Goal: Find specific page/section: Find specific page/section

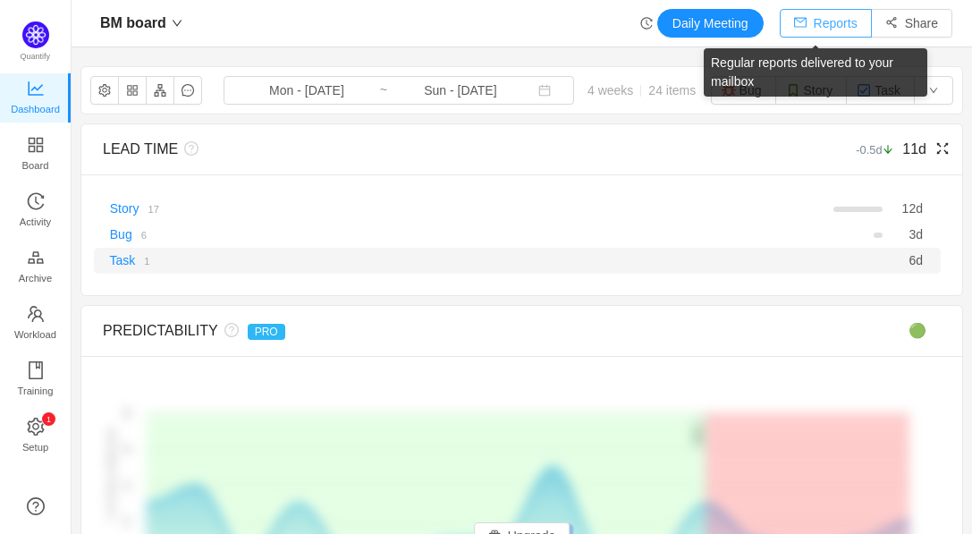
drag, startPoint x: 833, startPoint y: 29, endPoint x: 781, endPoint y: 253, distance: 230.5
click at [804, 226] on div "BM board Daily Meeting Reports Share BM board Mon - [DATE] ~ Sun - [DATE] 4 wee…" at bounding box center [522, 267] width 901 height 534
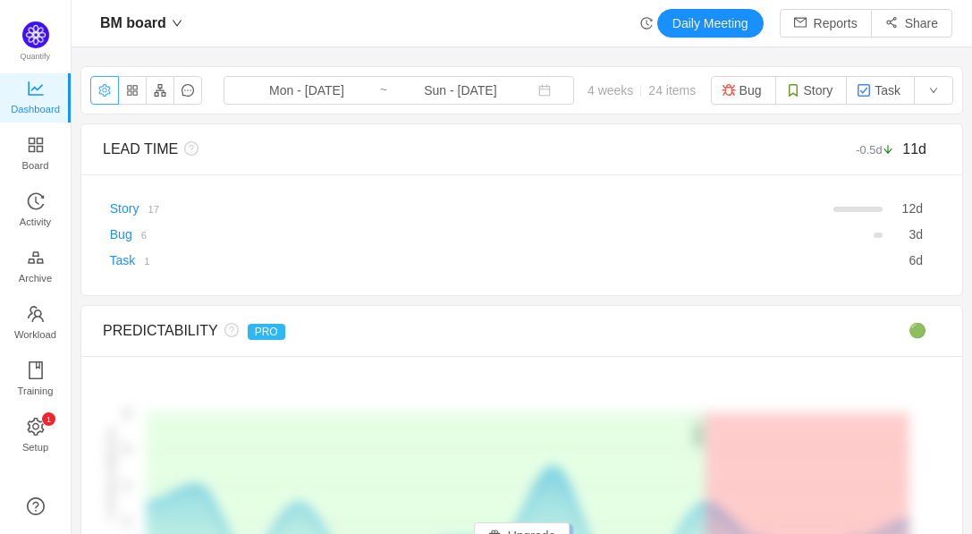
click at [106, 93] on button "button" at bounding box center [104, 90] width 29 height 29
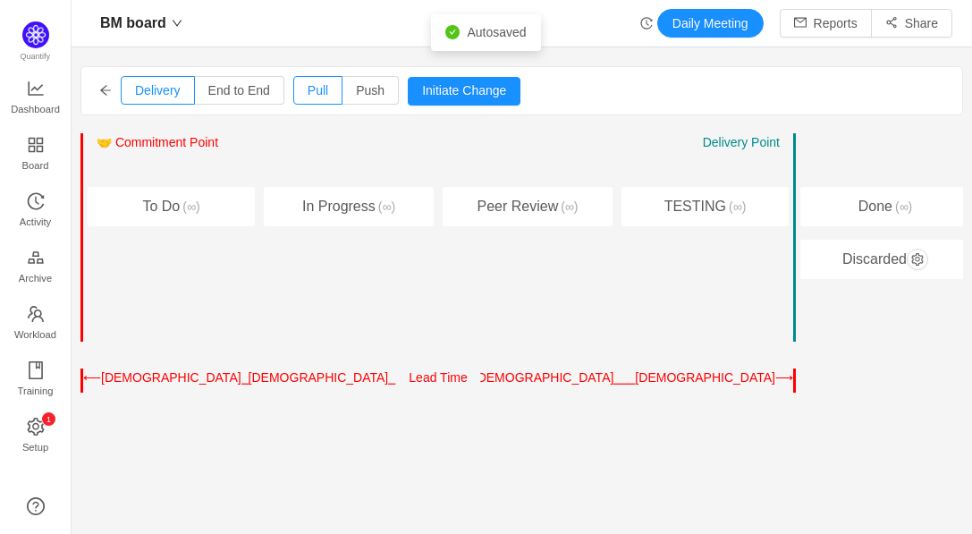
click at [106, 93] on icon "icon: arrow-left" at bounding box center [105, 90] width 13 height 13
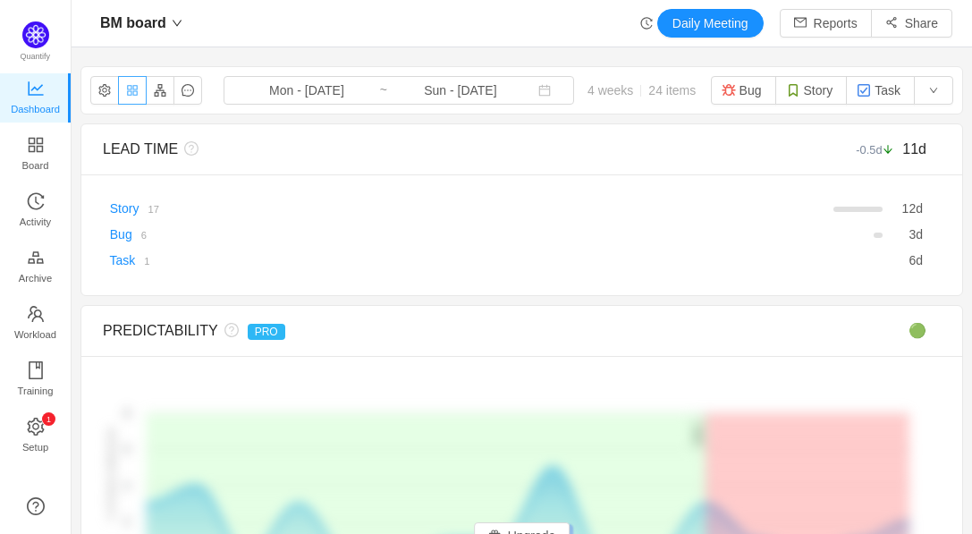
click at [140, 96] on button "button" at bounding box center [132, 90] width 29 height 29
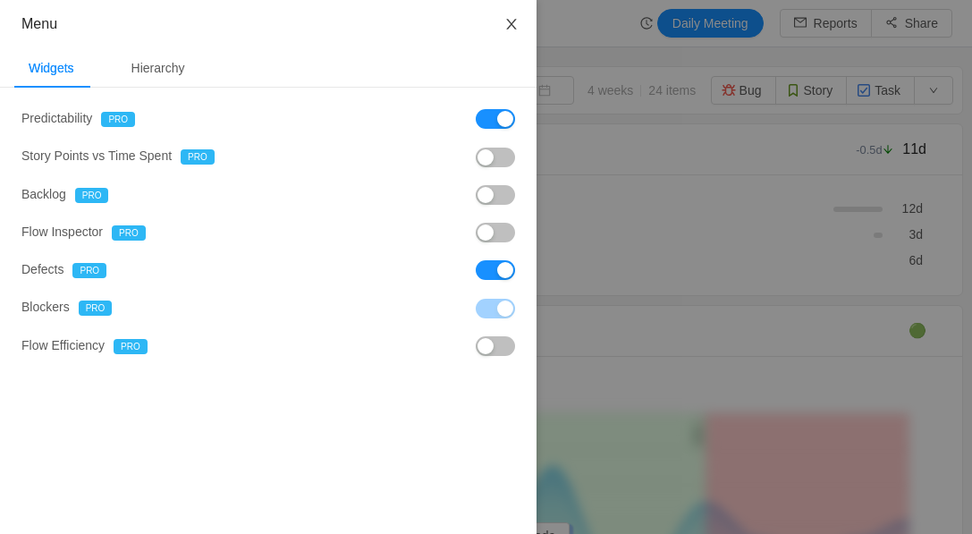
click at [514, 31] on icon "icon: close" at bounding box center [512, 24] width 14 height 14
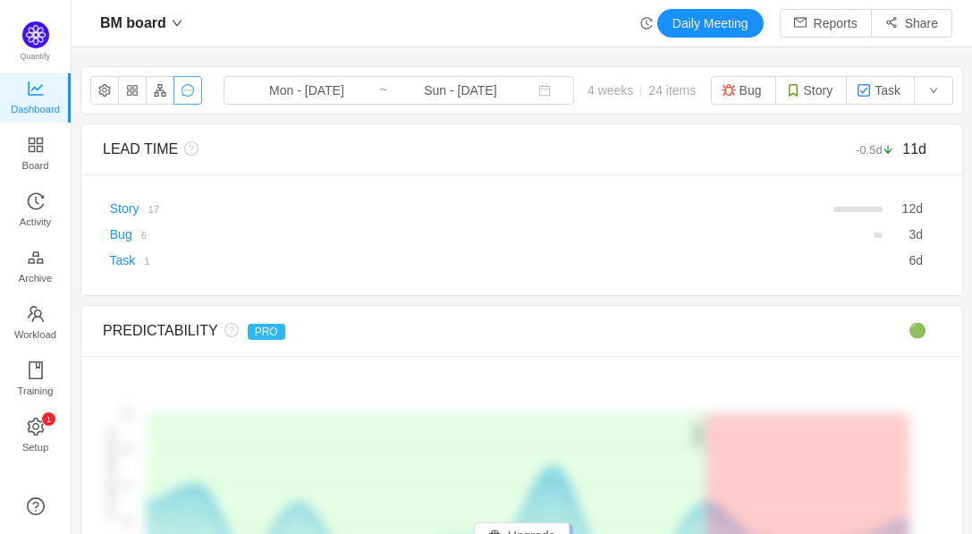
click at [189, 94] on button "button" at bounding box center [188, 90] width 29 height 29
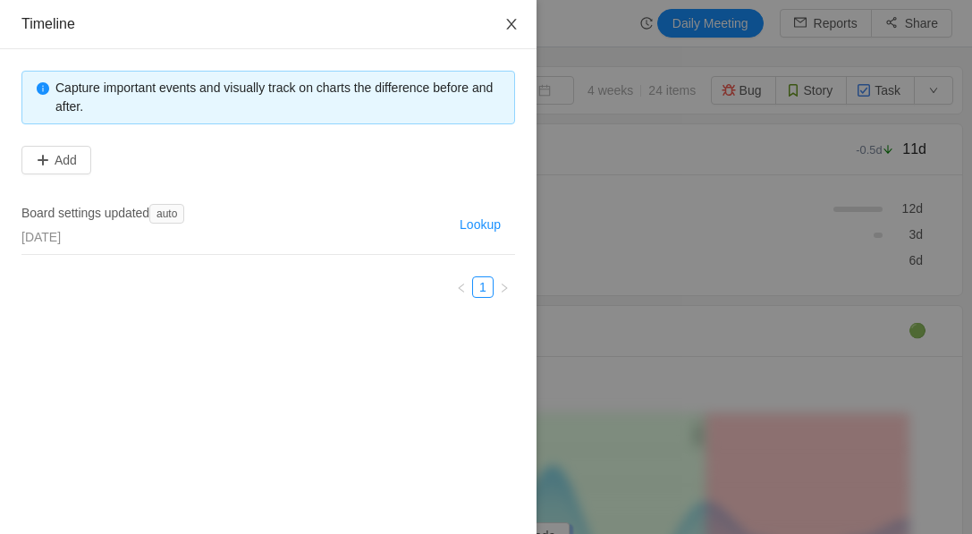
click at [512, 28] on icon "icon: close" at bounding box center [512, 24] width 14 height 14
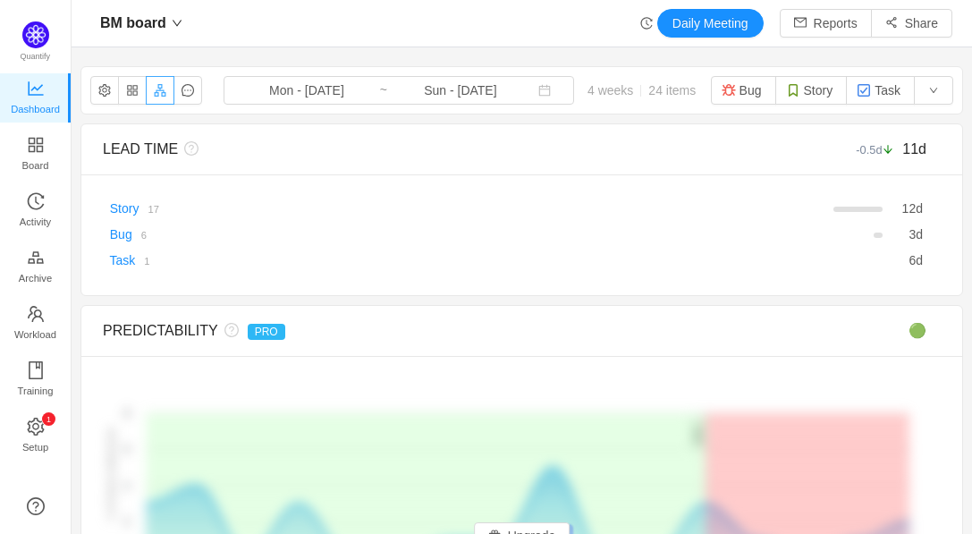
click at [166, 92] on button "button" at bounding box center [160, 90] width 29 height 29
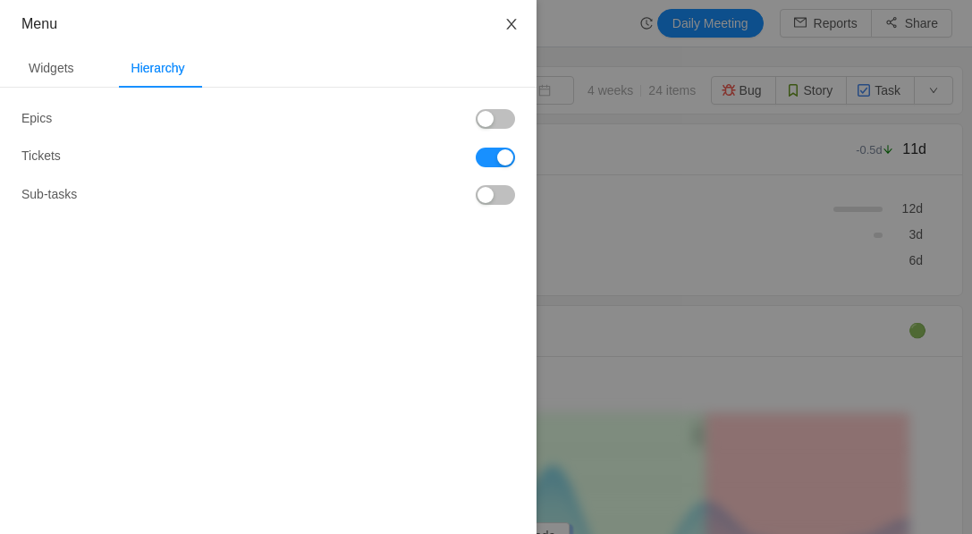
click at [514, 26] on icon "icon: close" at bounding box center [512, 24] width 14 height 14
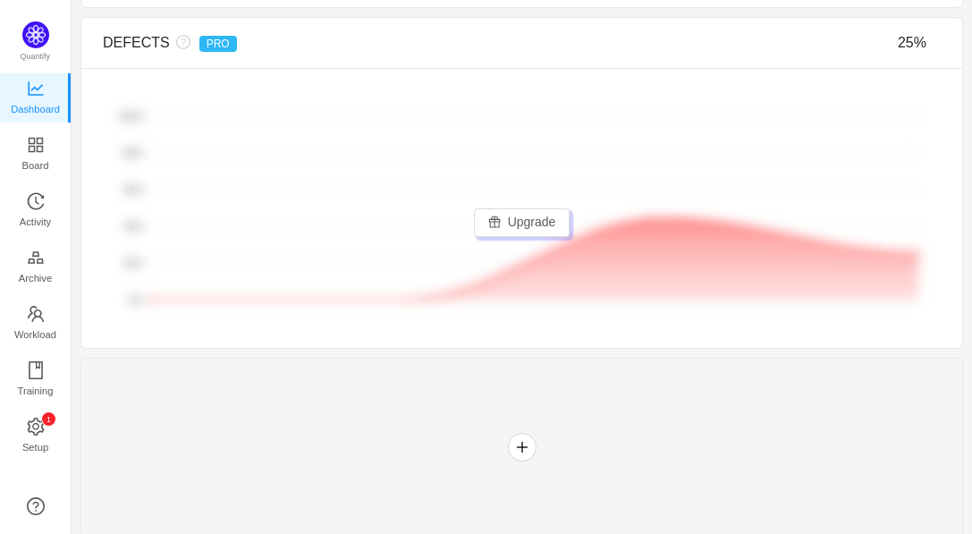
scroll to position [1543, 0]
